Goal: Task Accomplishment & Management: Manage account settings

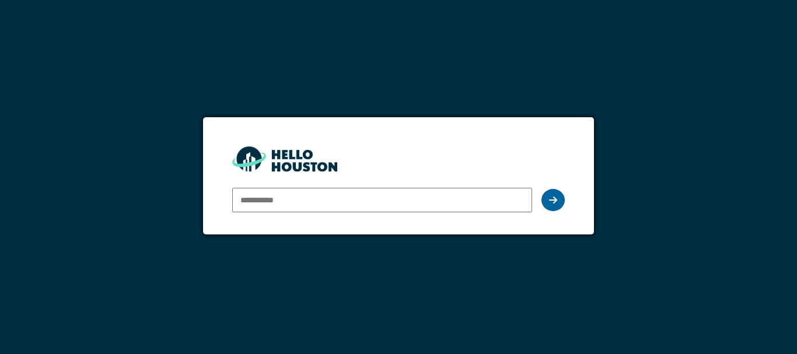
type input "**********"
click at [557, 196] on div at bounding box center [553, 200] width 23 height 22
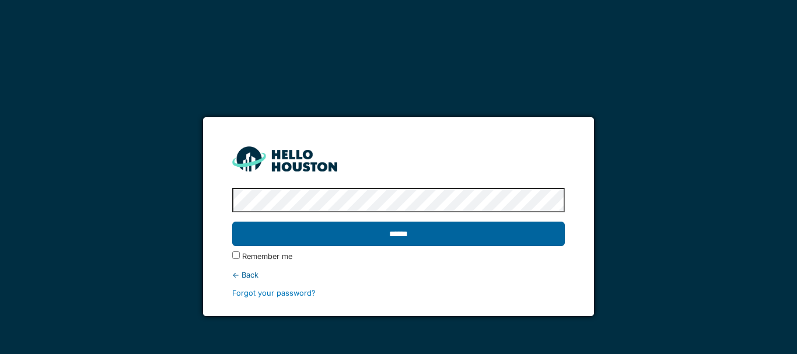
click at [423, 236] on input "******" at bounding box center [398, 234] width 333 height 25
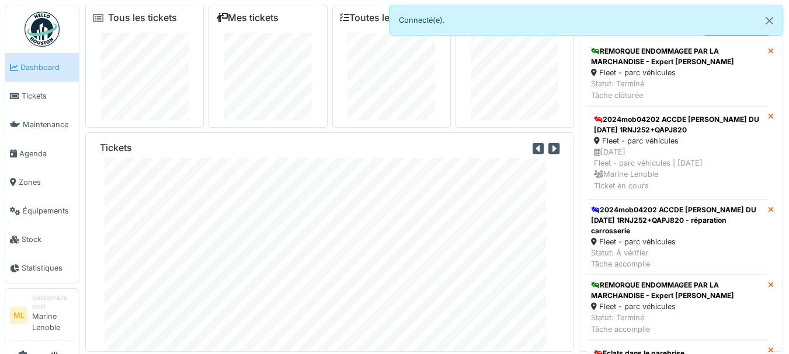
click at [259, 17] on link "Mes tickets" at bounding box center [247, 17] width 62 height 11
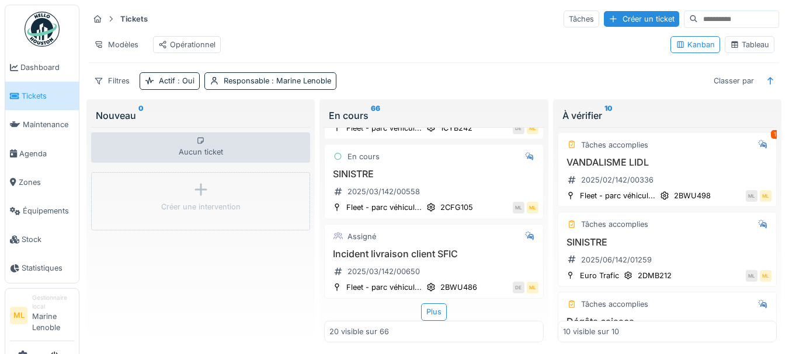
scroll to position [1546, 0]
click at [421, 307] on div "Plus" at bounding box center [434, 312] width 26 height 17
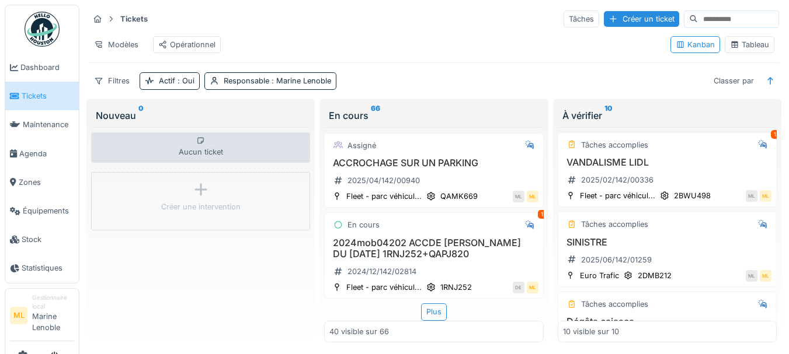
scroll to position [3311, 0]
click at [432, 304] on div "Plus" at bounding box center [434, 312] width 26 height 17
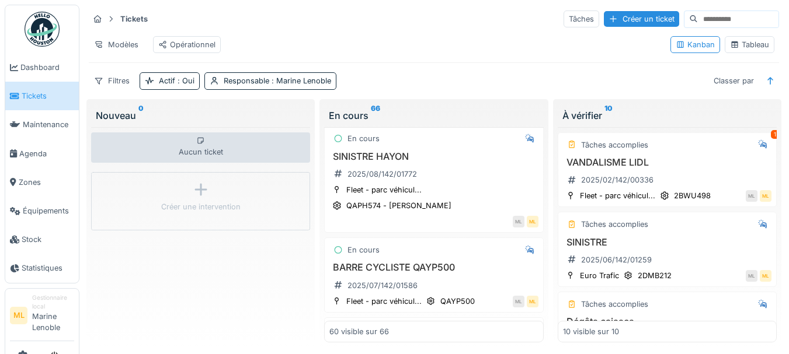
scroll to position [4847, 0]
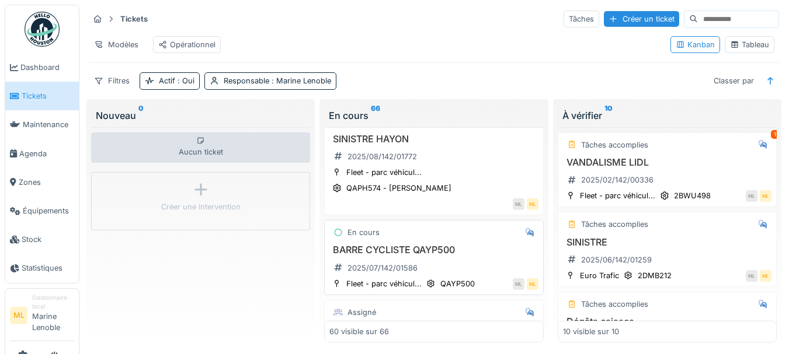
click at [476, 277] on div "BARRE CYCLISTE QAYP500 2025/07/142/01586" at bounding box center [433, 261] width 208 height 33
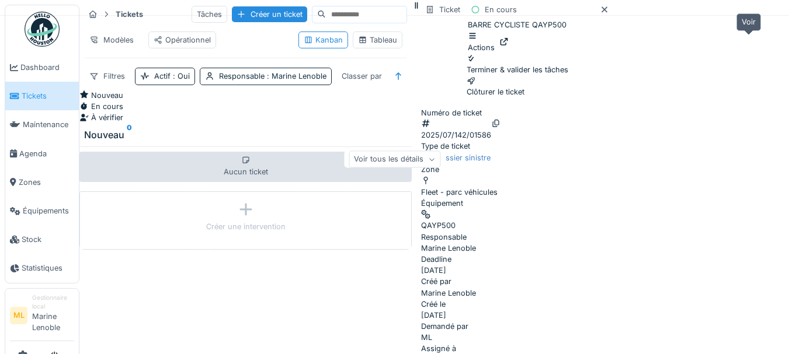
click at [508, 39] on icon at bounding box center [503, 42] width 9 height 8
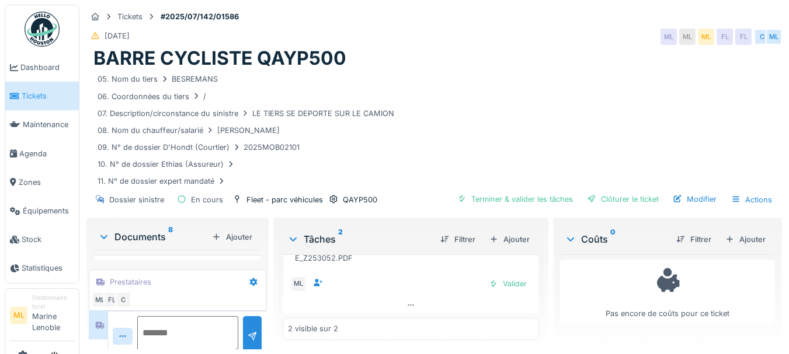
scroll to position [9, 0]
click at [680, 191] on div "Modifier" at bounding box center [694, 199] width 53 height 16
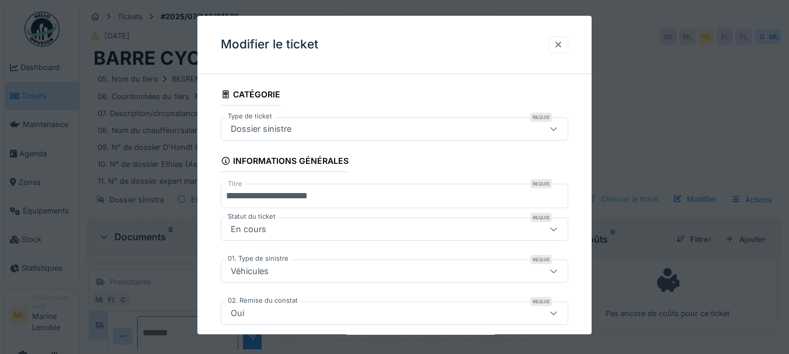
click at [563, 43] on div at bounding box center [557, 44] width 9 height 11
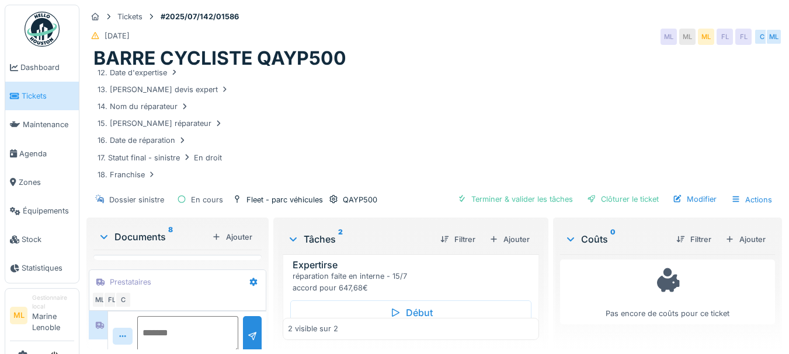
scroll to position [0, 0]
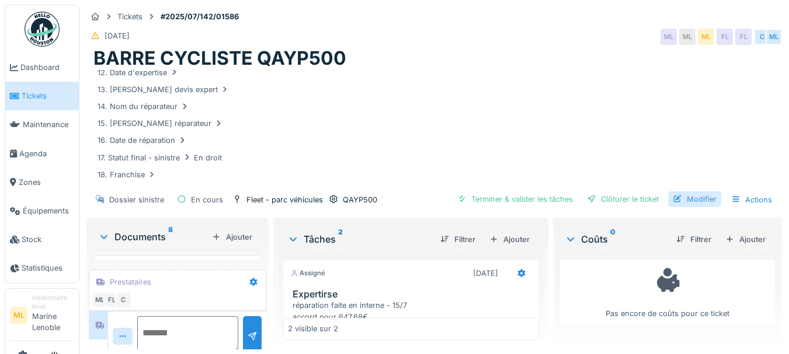
click at [689, 191] on div "Modifier" at bounding box center [694, 199] width 53 height 16
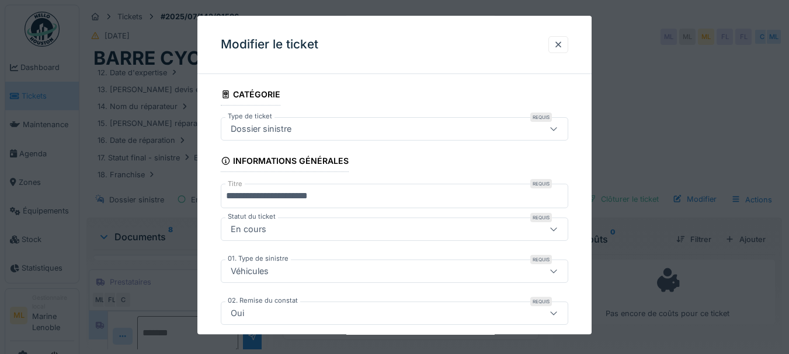
click at [316, 232] on div "En cours" at bounding box center [373, 230] width 294 height 13
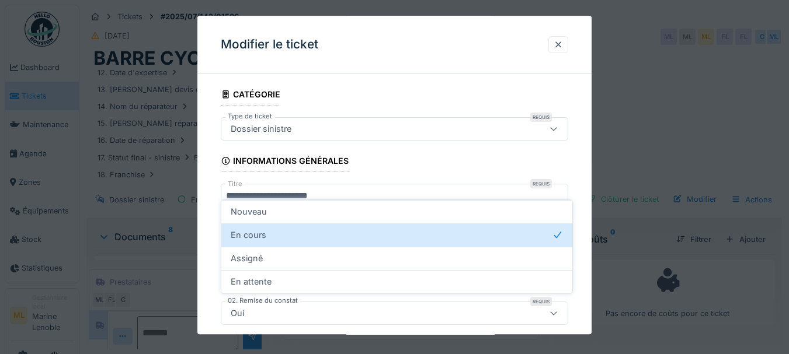
scroll to position [54, 0]
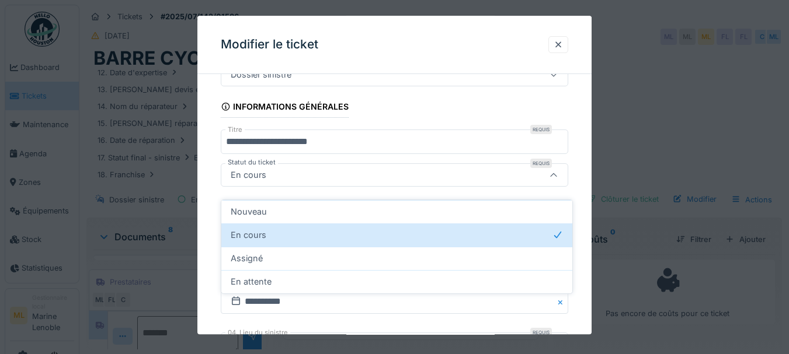
click at [316, 232] on div "En cours" at bounding box center [397, 235] width 332 height 13
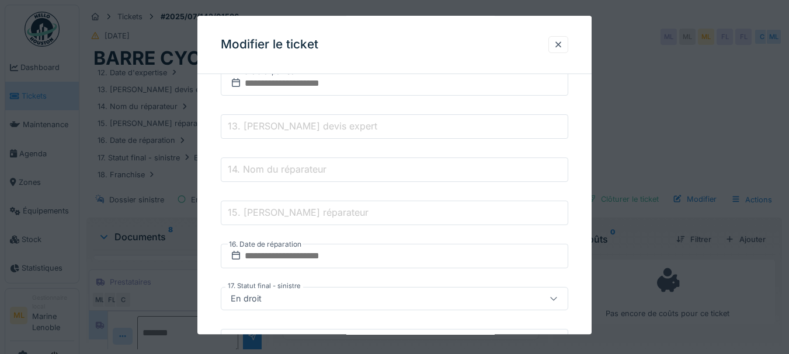
scroll to position [685, 0]
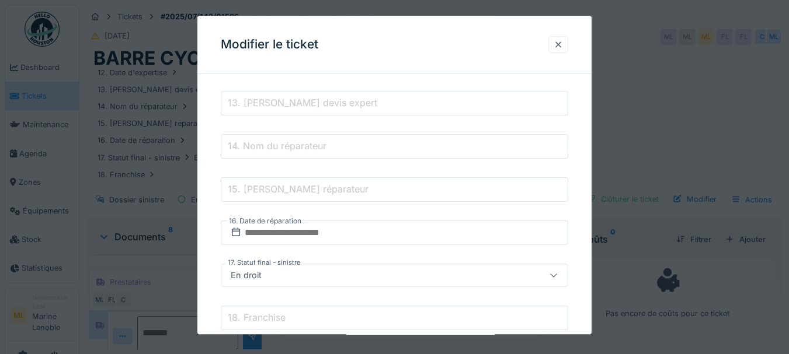
click at [560, 37] on div at bounding box center [558, 44] width 20 height 17
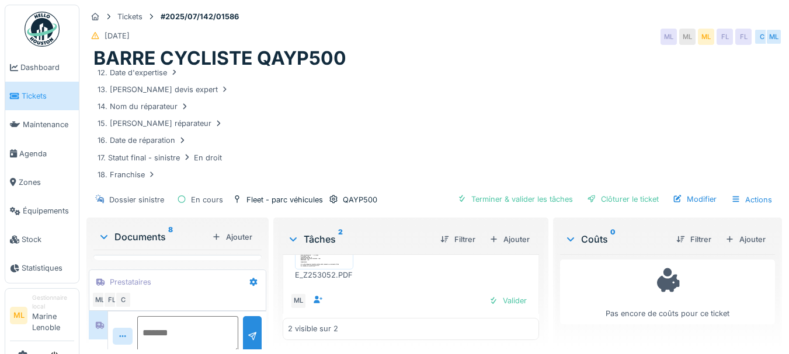
scroll to position [316, 0]
click at [320, 253] on div "E_Z253052.PDF" at bounding box center [324, 258] width 58 height 11
click at [336, 270] on img at bounding box center [324, 277] width 53 height 58
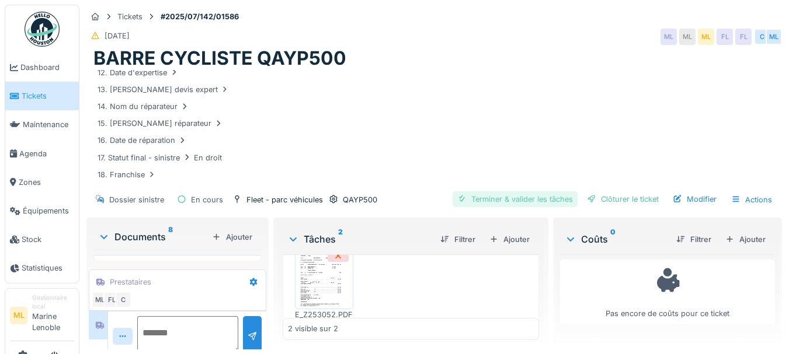
click at [546, 191] on div "Terminer & valider les tâches" at bounding box center [514, 199] width 125 height 16
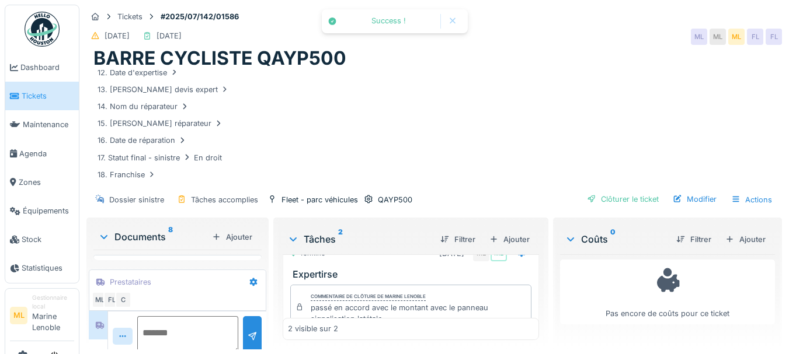
scroll to position [105, 0]
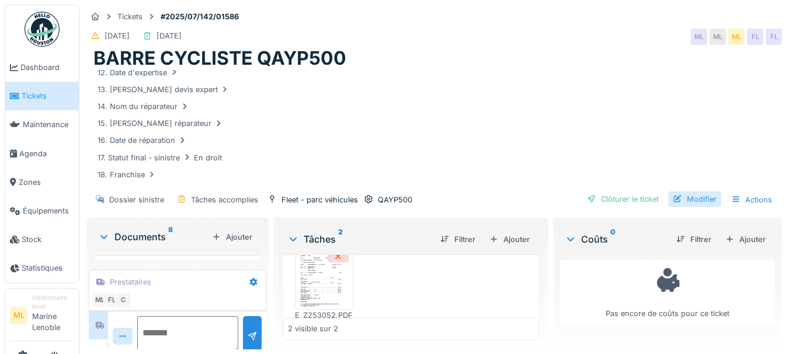
click at [692, 191] on div "Modifier" at bounding box center [694, 199] width 53 height 16
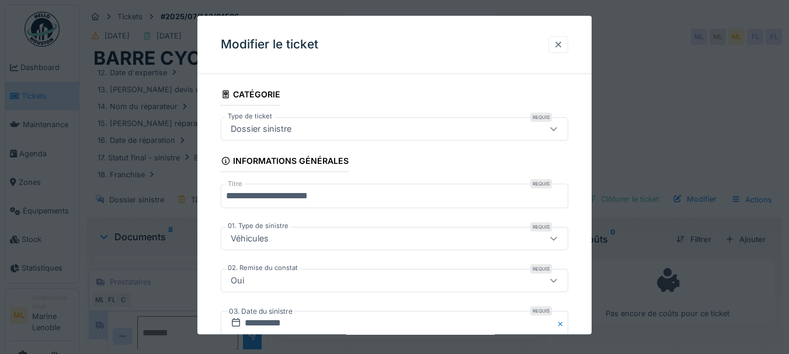
click at [563, 45] on div at bounding box center [557, 44] width 9 height 11
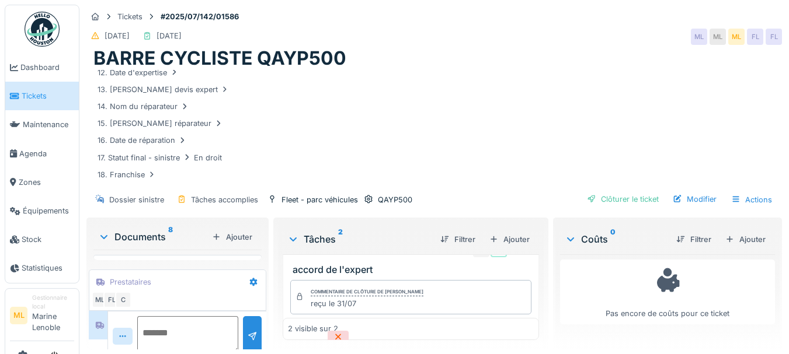
scroll to position [0, 0]
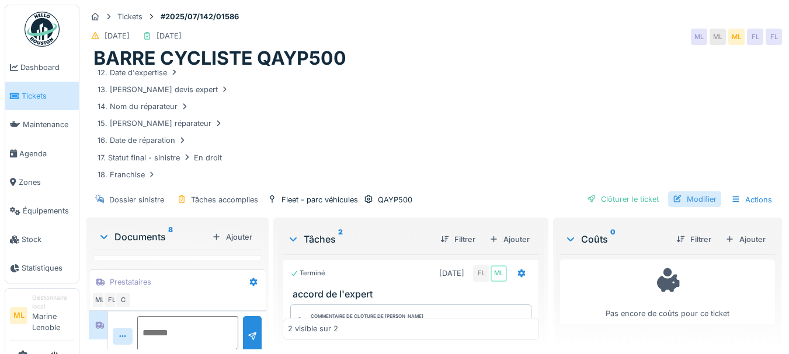
click at [691, 191] on div "Modifier" at bounding box center [694, 199] width 53 height 16
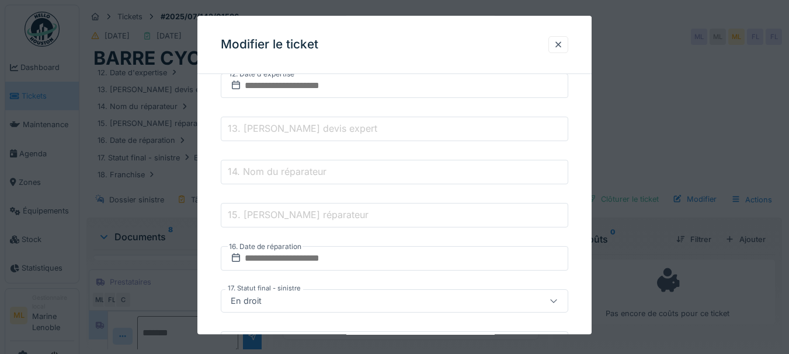
scroll to position [603, 0]
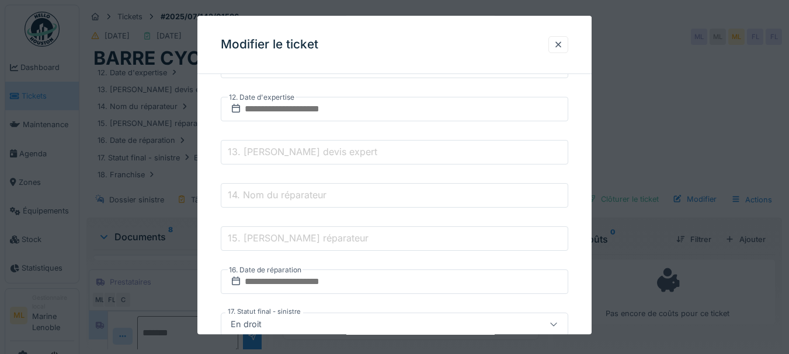
click at [305, 151] on label "13. Montant devis expert" at bounding box center [302, 152] width 154 height 14
click at [305, 151] on input "13. Montant devis expert" at bounding box center [395, 153] width 348 height 25
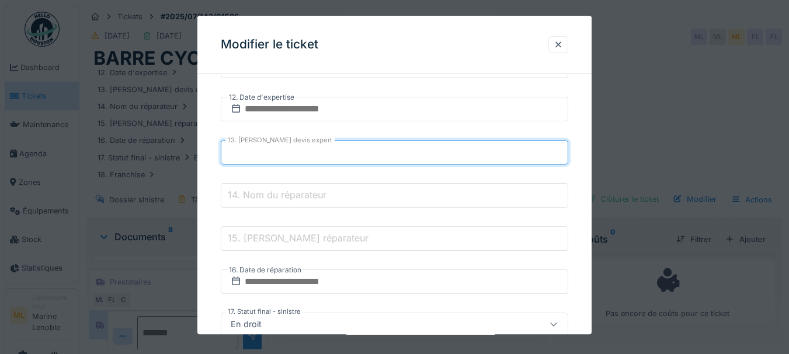
type input "***"
type input "******"
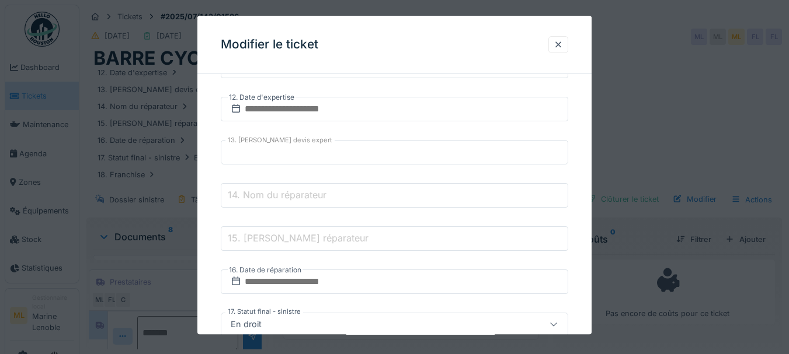
click at [579, 193] on div "**********" at bounding box center [394, 105] width 395 height 1251
click at [334, 193] on input "14. Nom du réparateur" at bounding box center [395, 196] width 348 height 25
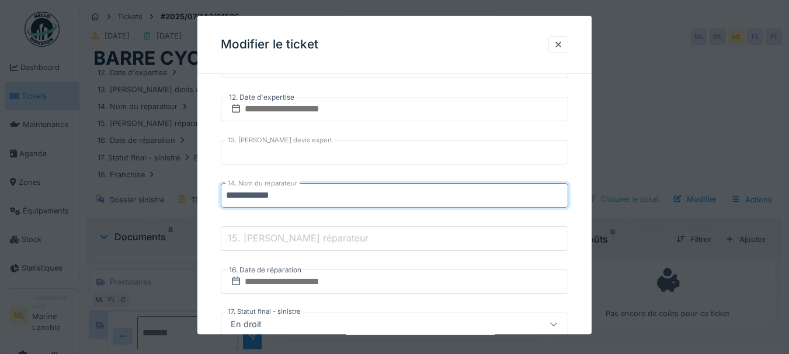
type input "**********"
click at [576, 216] on div "**********" at bounding box center [394, 105] width 395 height 1251
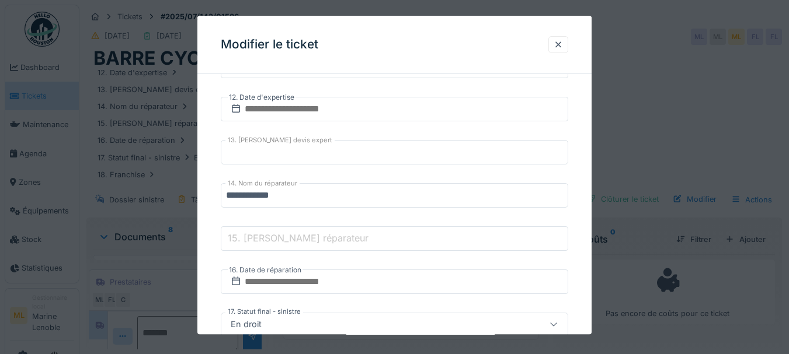
scroll to position [626, 0]
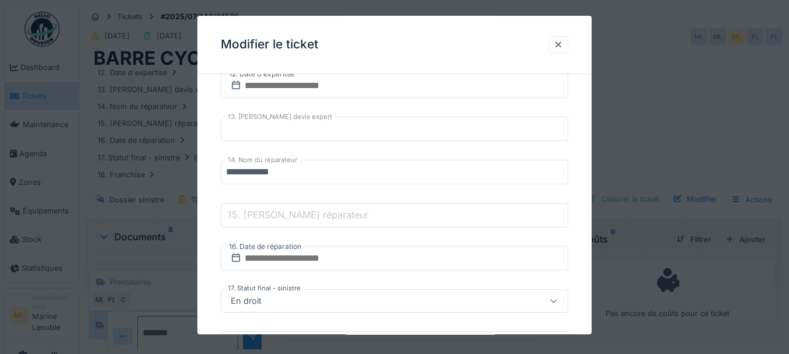
click at [576, 217] on div "**********" at bounding box center [394, 82] width 395 height 1251
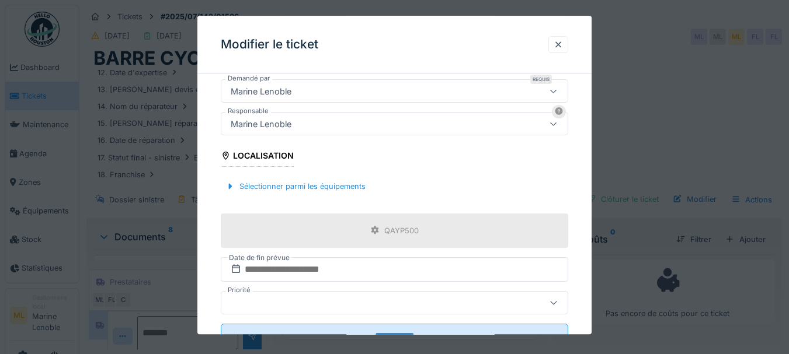
scroll to position [1000, 0]
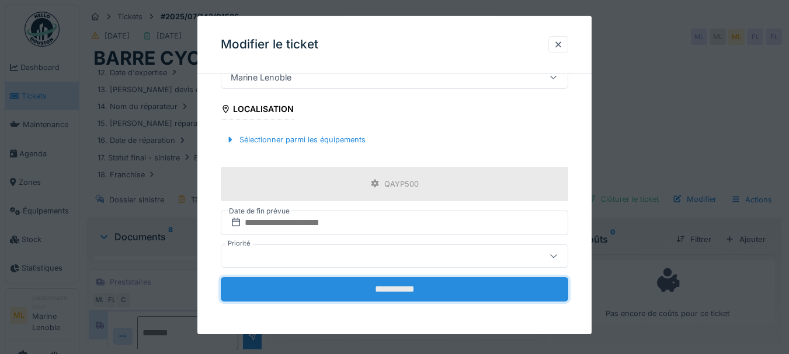
click at [416, 285] on input "**********" at bounding box center [395, 289] width 348 height 25
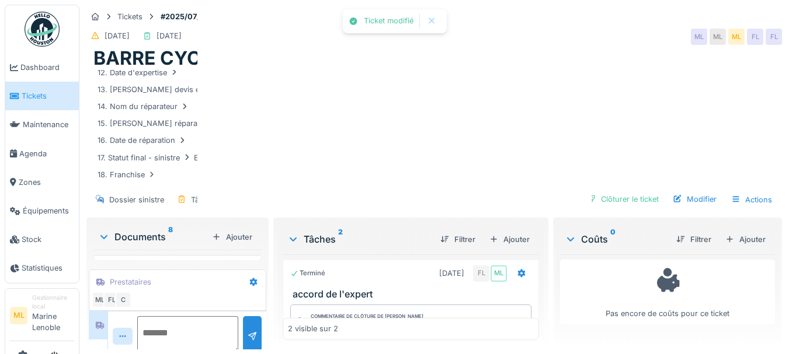
scroll to position [0, 0]
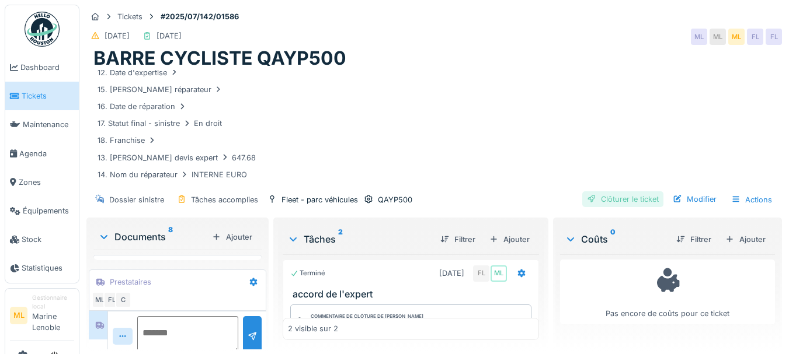
click at [610, 191] on div "Clôturer le ticket" at bounding box center [622, 199] width 81 height 16
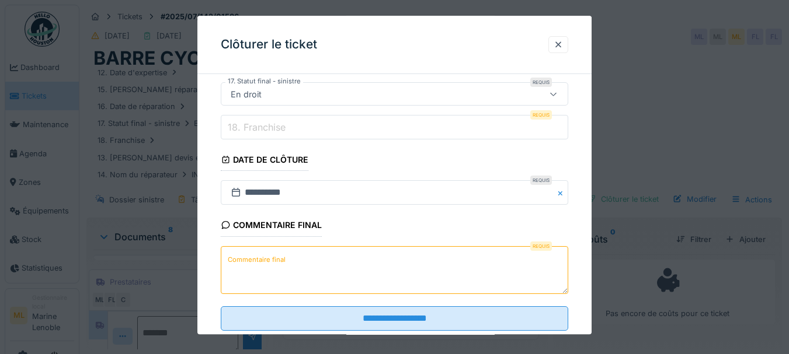
scroll to position [730, 0]
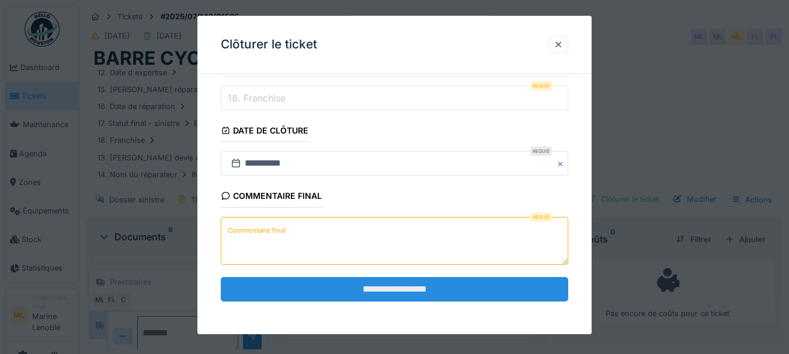
click at [429, 289] on input "**********" at bounding box center [395, 289] width 348 height 25
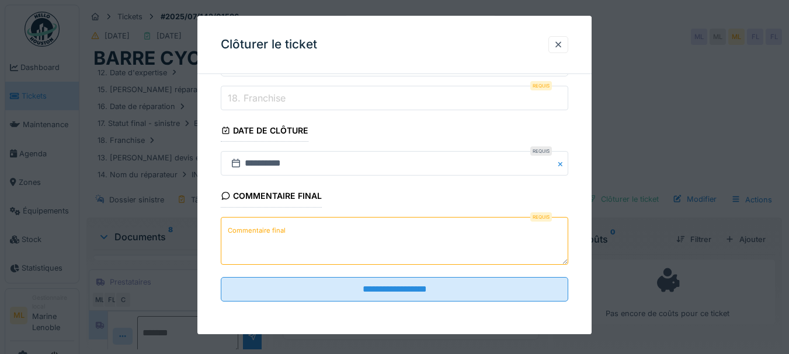
click at [302, 240] on textarea "Commentaire final" at bounding box center [395, 241] width 348 height 48
click at [279, 96] on label "18. Franchise" at bounding box center [256, 98] width 62 height 14
click at [279, 96] on input "18. Franchise" at bounding box center [395, 98] width 348 height 25
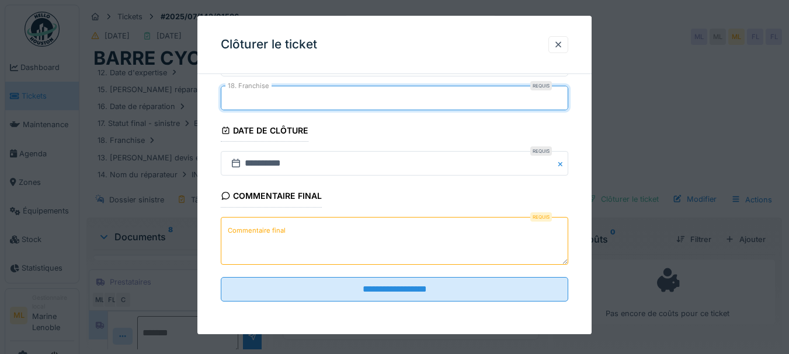
type input "*"
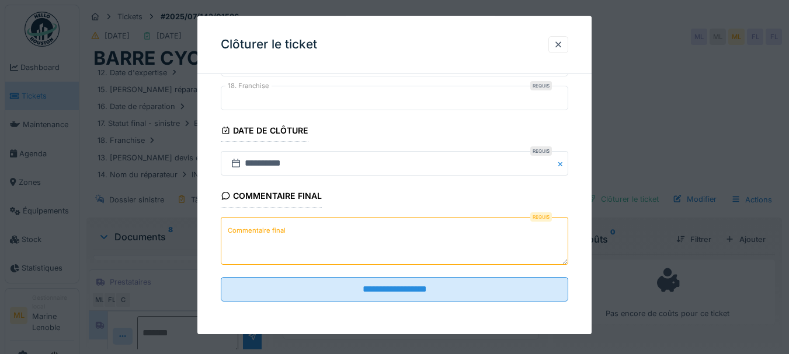
click at [277, 247] on textarea "Commentaire final" at bounding box center [395, 241] width 348 height 48
click at [568, 41] on div at bounding box center [558, 44] width 20 height 17
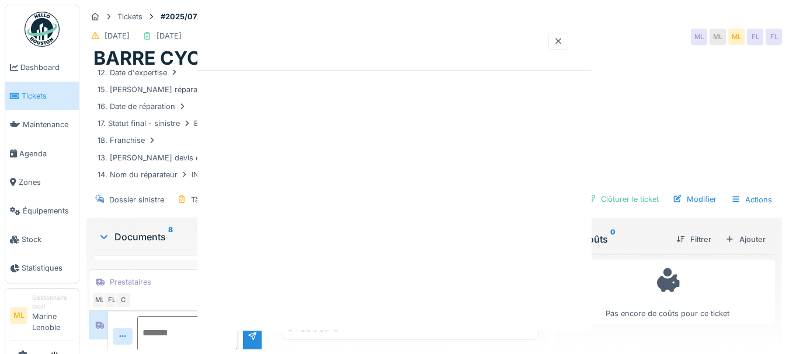
scroll to position [0, 0]
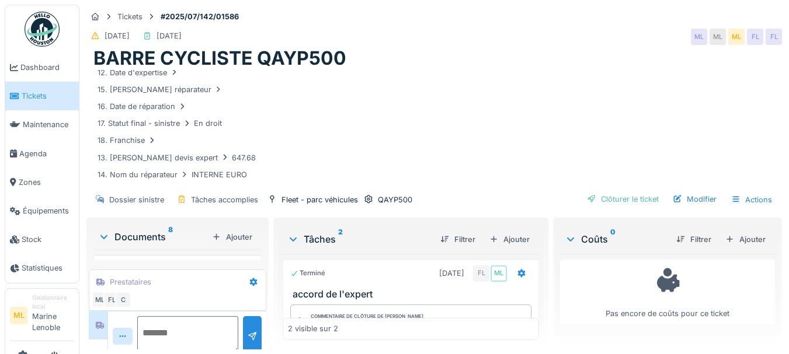
click at [570, 47] on div "BARRE CYCLISTE QAYP500" at bounding box center [433, 58] width 681 height 22
